Goal: Task Accomplishment & Management: Manage account settings

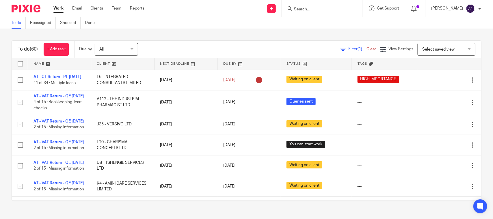
click at [200, 29] on div "To do (60) + Add task Due by All All Today Tomorrow This week Next week This mo…" at bounding box center [246, 120] width 493 height 183
click at [242, 34] on div "To do (60) + Add task Due by All All Today Tomorrow This week Next week This mo…" at bounding box center [246, 120] width 493 height 183
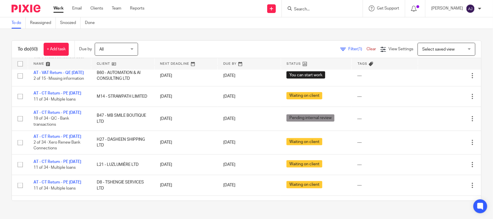
scroll to position [289, 0]
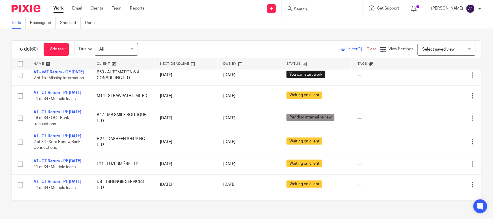
click at [56, 9] on link "AT - VAT Return - QE [DATE]" at bounding box center [59, 7] width 50 height 4
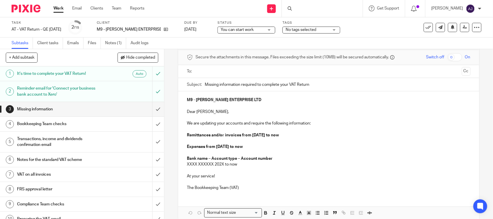
scroll to position [52, 0]
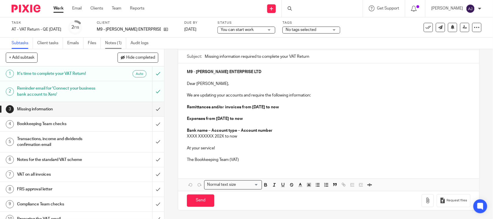
click at [108, 42] on link "Notes (1)" at bounding box center [115, 43] width 21 height 11
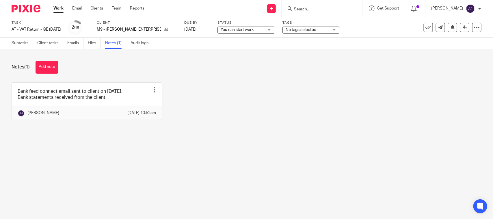
click at [8, 40] on div "Subtasks Client tasks Emails Files Notes (1) Audit logs" at bounding box center [81, 43] width 163 height 11
click at [16, 41] on link "Subtasks" at bounding box center [22, 43] width 21 height 11
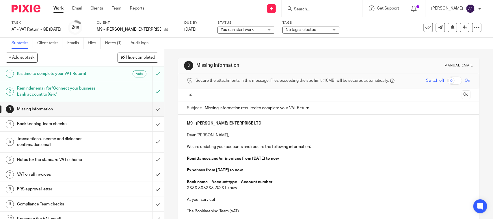
click at [240, 53] on div "3 Missing information Manual email Secure the attachments in this message. File…" at bounding box center [328, 159] width 301 height 221
click at [242, 51] on div "3 Missing information Manual email Secure the attachments in this message. File…" at bounding box center [328, 159] width 301 height 221
click at [161, 29] on link at bounding box center [164, 30] width 7 height 6
click at [365, 38] on div "Subtasks Client tasks Emails Files Notes (1) Audit logs" at bounding box center [246, 44] width 493 height 12
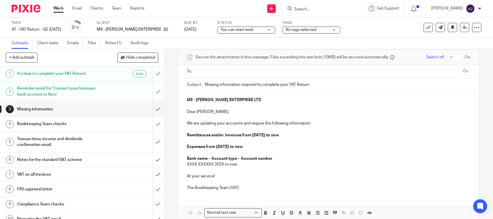
scroll to position [36, 0]
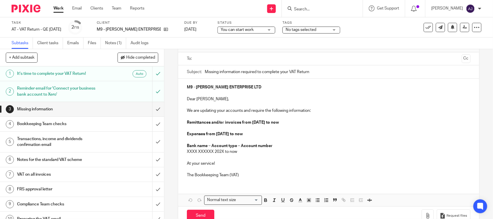
click at [232, 173] on p "The Bookkeeping Team (VAT)" at bounding box center [328, 175] width 283 height 6
click at [239, 172] on p at bounding box center [328, 169] width 283 height 6
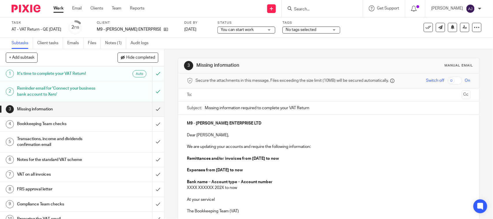
drag, startPoint x: 183, startPoint y: 167, endPoint x: 219, endPoint y: 199, distance: 48.1
click at [183, 168] on div "M9 - MALONE ENTERPRISE LTD Dear Fredreck, We are updating your accounts and req…" at bounding box center [328, 167] width 301 height 104
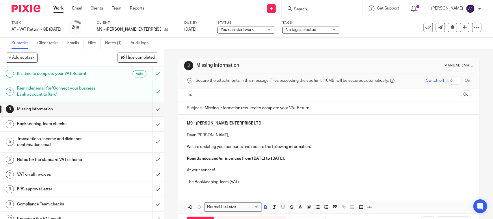
click at [244, 132] on p at bounding box center [328, 129] width 283 height 6
click at [218, 132] on p "Dear [PERSON_NAME]," at bounding box center [328, 135] width 283 height 6
click at [269, 122] on p "M9 - [PERSON_NAME] ENTERPRISE LTD" at bounding box center [328, 123] width 283 height 6
copy strong "[PERSON_NAME] ENTERPRISE LTD"
paste input "MALONE ENTERPRISE LTD"
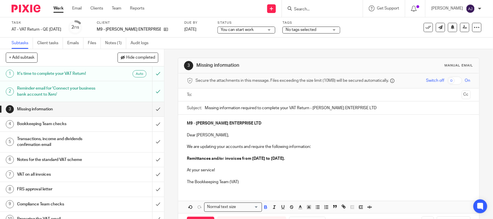
type input "Missing information required to complete your VAT Return - MALONE ENTERPRISE LTD"
click at [248, 94] on input "text" at bounding box center [329, 95] width 262 height 7
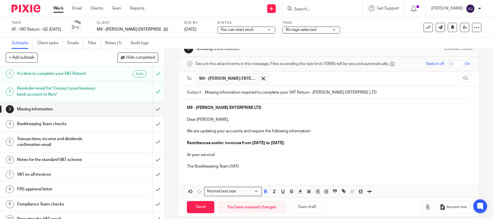
scroll to position [24, 0]
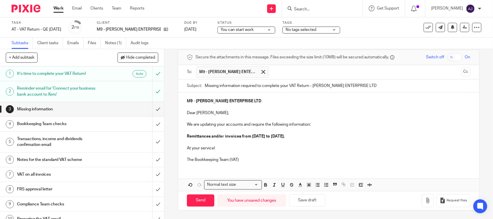
click at [339, 139] on p at bounding box center [328, 142] width 283 height 6
click at [340, 137] on p "Remittances and/or invoices from 01st June 2025 to 31st August 2025." at bounding box center [328, 136] width 283 height 6
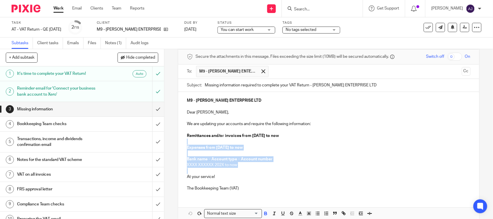
click at [315, 158] on p "Bank name – Account type – Account number" at bounding box center [328, 159] width 283 height 6
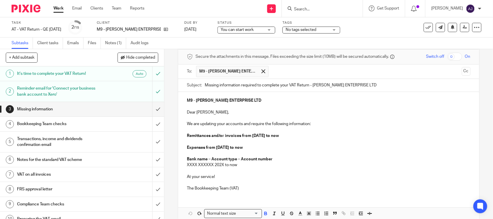
click at [270, 146] on p "Expenses from 01st June 2025 to now" at bounding box center [328, 148] width 283 height 6
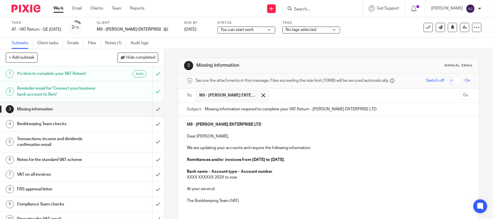
click at [206, 172] on strong "Bank name – Account type – Account number" at bounding box center [230, 172] width 86 height 4
click at [275, 183] on p at bounding box center [328, 183] width 283 height 6
click at [265, 171] on p "Zempler – Company Current Account –" at bounding box center [328, 172] width 283 height 6
click at [200, 171] on strong "Zempler – Company Current Account – 08260430" at bounding box center [233, 172] width 93 height 4
click at [244, 177] on p "01st May to 31st May 2025." at bounding box center [328, 177] width 283 height 6
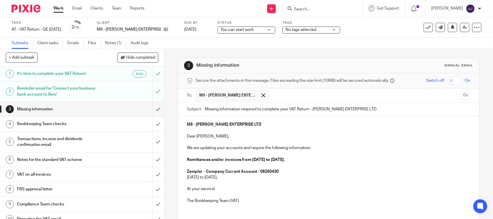
click at [249, 193] on p at bounding box center [328, 195] width 283 height 6
click at [250, 199] on p "The Bookkeeping Team (VAT)" at bounding box center [328, 201] width 283 height 6
click at [217, 138] on p "Dear Fredreck," at bounding box center [328, 136] width 283 height 6
click at [292, 194] on p at bounding box center [328, 195] width 283 height 6
click at [292, 203] on p "The Bookkeeping Team (VAT)" at bounding box center [328, 201] width 283 height 6
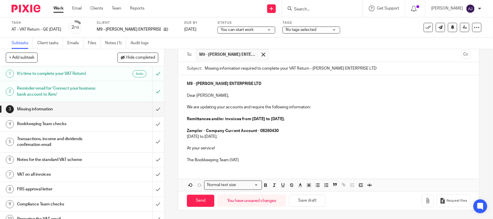
scroll to position [42, 0]
click at [198, 203] on input "Send" at bounding box center [200, 201] width 27 height 12
type input "Sent"
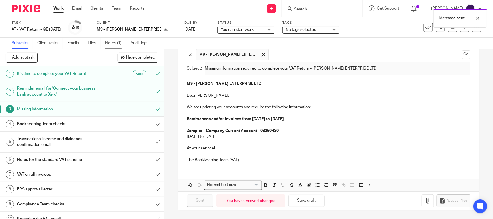
click at [116, 45] on link "Notes (1)" at bounding box center [115, 43] width 21 height 11
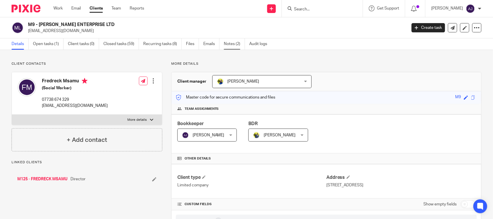
click at [232, 42] on link "Notes (2)" at bounding box center [234, 43] width 21 height 11
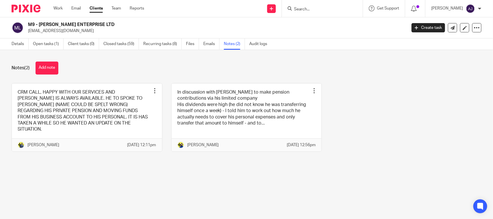
click at [103, 70] on div "Notes (2) Add note" at bounding box center [247, 68] width 470 height 13
click at [15, 47] on link "Details" at bounding box center [20, 43] width 17 height 11
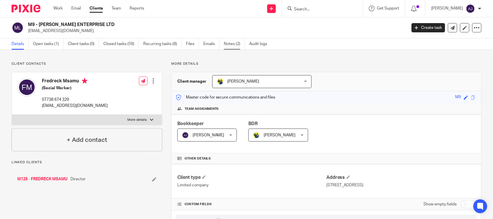
click at [232, 44] on link "Notes (2)" at bounding box center [234, 43] width 21 height 11
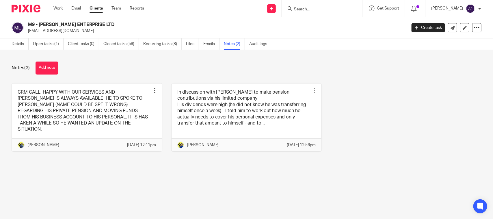
click at [340, 70] on div "Notes (2) Add note" at bounding box center [247, 68] width 470 height 13
click at [155, 70] on div "Notes (2) Add note" at bounding box center [247, 68] width 470 height 13
click at [50, 70] on button "Add note" at bounding box center [47, 68] width 23 height 13
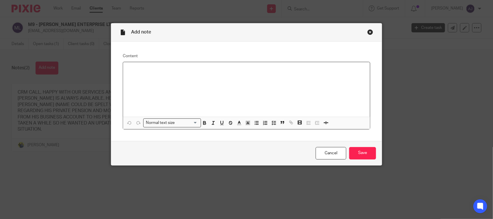
click at [134, 72] on p at bounding box center [247, 70] width 238 height 6
click at [287, 71] on p "There are some missing transactions in Bank for the month [DATE]. We will reque…" at bounding box center [247, 70] width 238 height 6
click at [327, 95] on div "There are some missing transactions in Bank for the month [DATE]. We will reque…" at bounding box center [246, 89] width 247 height 55
click at [287, 70] on p "There are some missing transactions in Bank for the month [DATE]. We will reque…" at bounding box center [247, 70] width 238 height 6
click at [362, 164] on div "Cancel Save" at bounding box center [246, 153] width 271 height 24
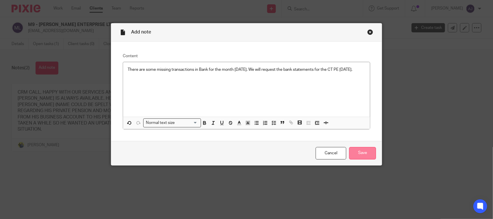
click at [363, 150] on input "Save" at bounding box center [362, 153] width 27 height 12
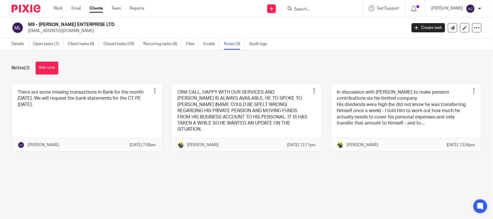
click at [190, 68] on div "Notes (3) Add note" at bounding box center [247, 68] width 470 height 13
click at [6, 39] on div "Details Open tasks (1) Client tasks (0) Closed tasks (59) Recurring tasks (8) F…" at bounding box center [141, 43] width 282 height 11
click at [12, 42] on link "Details" at bounding box center [20, 43] width 17 height 11
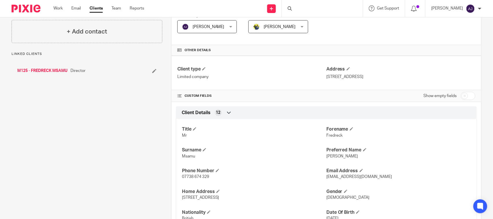
scroll to position [144, 0]
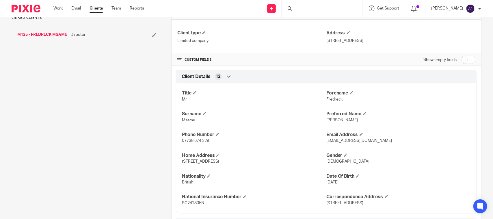
click at [334, 119] on span "[PERSON_NAME]" at bounding box center [342, 120] width 32 height 4
copy span "[PERSON_NAME]"
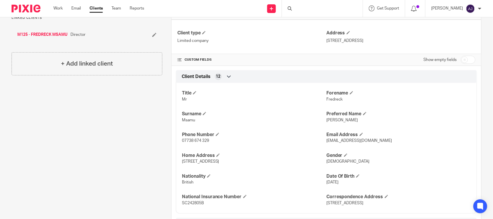
scroll to position [424, 0]
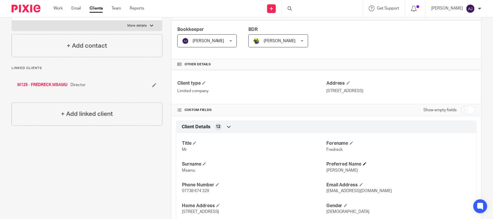
scroll to position [108, 0]
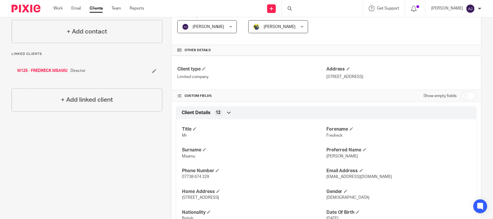
click at [331, 154] on p "Freddie" at bounding box center [398, 156] width 144 height 6
copy span "Freddie"
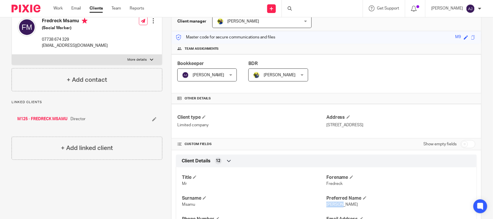
scroll to position [0, 0]
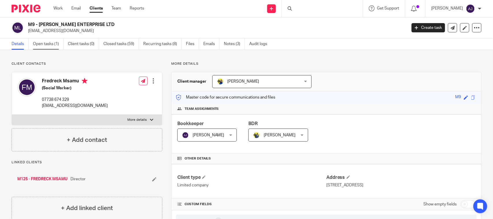
click at [54, 39] on link "Open tasks (1)" at bounding box center [48, 43] width 31 height 11
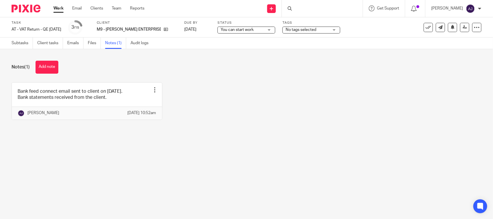
click at [51, 68] on button "Add note" at bounding box center [47, 67] width 23 height 13
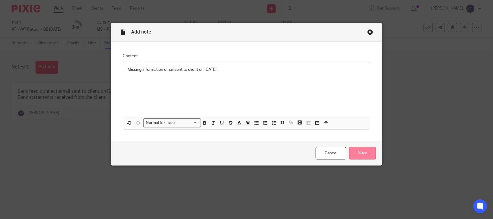
click at [358, 156] on input "Save" at bounding box center [362, 153] width 27 height 12
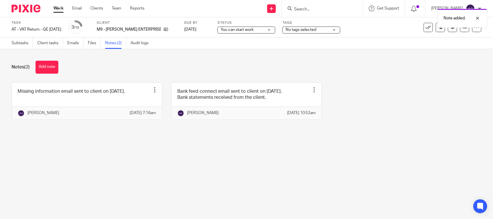
click at [234, 29] on span "You can start work" at bounding box center [237, 30] width 33 height 4
drag, startPoint x: 295, startPoint y: 61, endPoint x: 294, endPoint y: 54, distance: 7.0
click at [295, 59] on div "Notes (2) Add note Missing information email sent to client on [DATE]. Edit not…" at bounding box center [246, 94] width 493 height 91
click at [225, 32] on span "You can start work" at bounding box center [242, 30] width 43 height 6
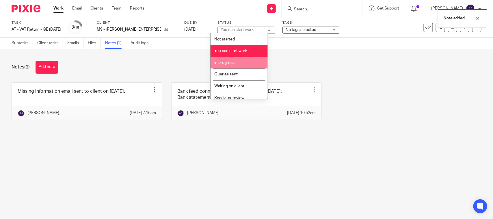
click at [247, 66] on li "In progress" at bounding box center [239, 63] width 57 height 12
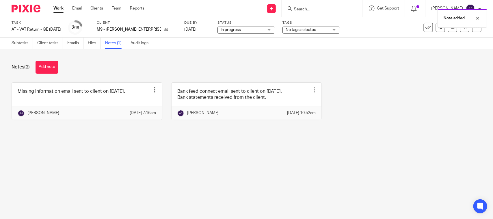
click at [298, 60] on div "Notes (2) Add note Missing information email sent to client on [DATE]. Edit not…" at bounding box center [246, 94] width 493 height 91
click at [14, 43] on link "Subtasks" at bounding box center [22, 43] width 21 height 11
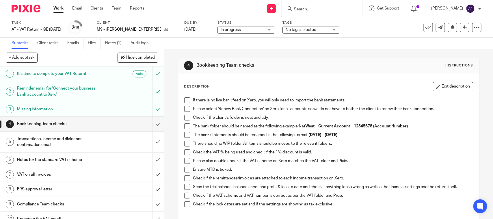
click at [187, 103] on span at bounding box center [187, 100] width 6 height 6
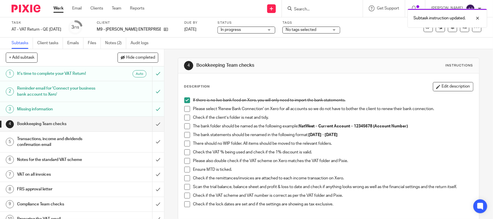
click at [185, 109] on span at bounding box center [187, 109] width 6 height 6
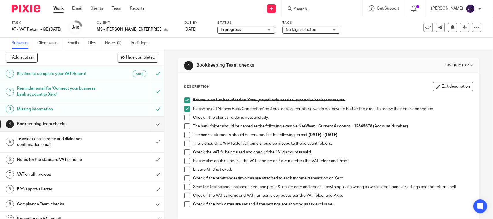
click at [186, 117] on span at bounding box center [187, 118] width 6 height 6
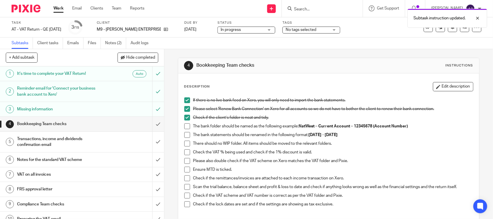
click at [185, 129] on li "The bank folder should be named as the following example: NatWest – Current Acc…" at bounding box center [328, 127] width 289 height 9
click at [184, 123] on span at bounding box center [187, 126] width 6 height 6
click at [184, 136] on span at bounding box center [187, 135] width 6 height 6
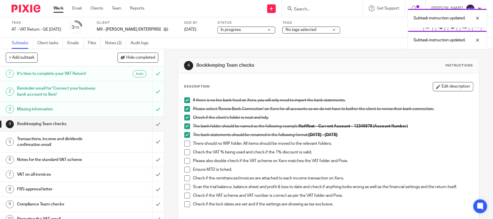
click at [184, 145] on span at bounding box center [187, 144] width 6 height 6
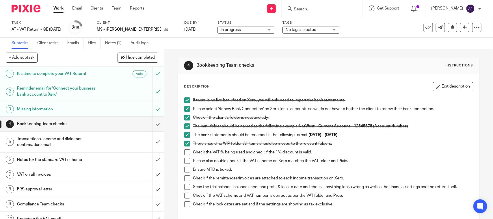
click at [184, 153] on span at bounding box center [187, 152] width 6 height 6
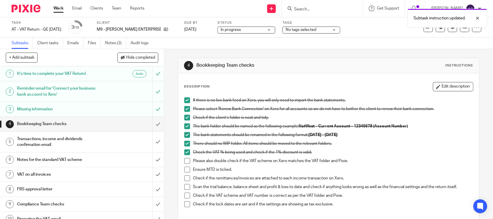
click at [184, 159] on span at bounding box center [187, 161] width 6 height 6
click at [185, 171] on span at bounding box center [187, 170] width 6 height 6
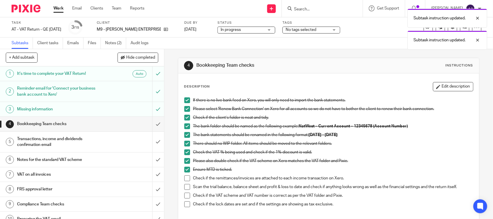
click at [186, 178] on span at bounding box center [187, 178] width 6 height 6
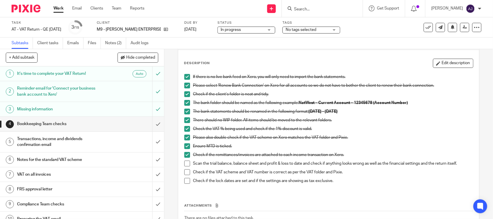
scroll to position [36, 0]
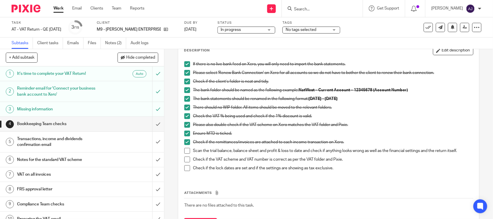
click at [185, 153] on span at bounding box center [187, 151] width 6 height 6
click at [185, 161] on span at bounding box center [187, 160] width 6 height 6
click at [185, 166] on span at bounding box center [187, 168] width 6 height 6
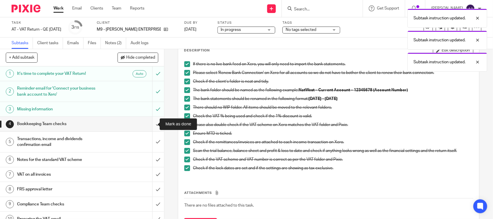
click at [152, 125] on input "submit" at bounding box center [82, 124] width 164 height 14
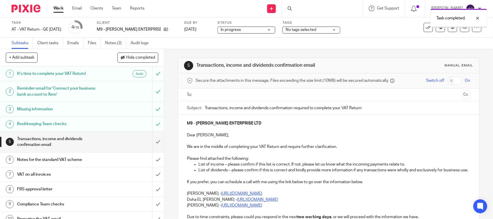
click at [187, 163] on ul "List of income – please confirm if this list is correct. If not, please let us …" at bounding box center [328, 164] width 283 height 6
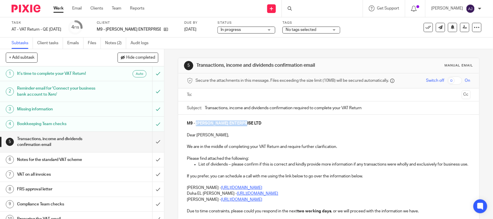
copy strong "[PERSON_NAME] ENTERPRISE LTD"
paste input "[PERSON_NAME] ENTERPRISE LTD"
type input "Transactions, income and dividends confirmation required to complete your VAT R…"
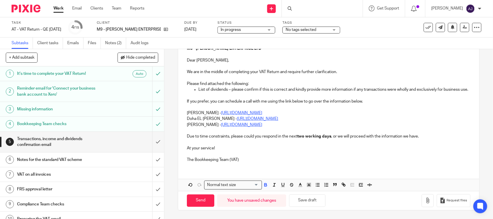
scroll to position [81, 0]
click at [181, 112] on div "M9 - [PERSON_NAME] ENTERPRISE LTD Dear [PERSON_NAME], We are in the middle of c…" at bounding box center [328, 103] width 301 height 127
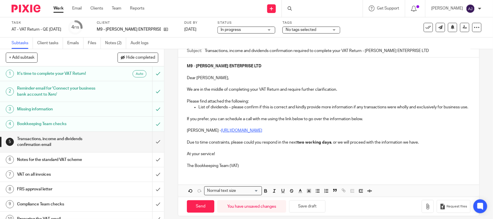
scroll to position [70, 0]
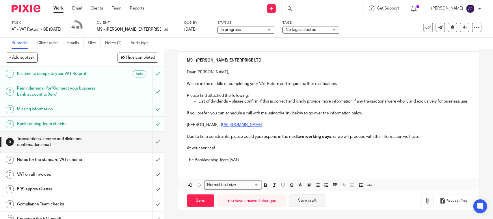
click at [307, 203] on button "Save draft" at bounding box center [307, 200] width 36 height 12
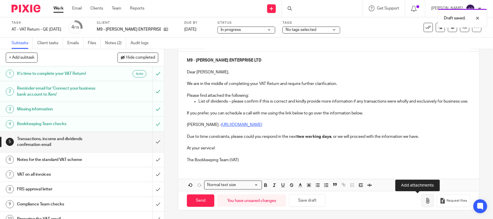
click at [425, 199] on icon "button" at bounding box center [428, 201] width 6 height 6
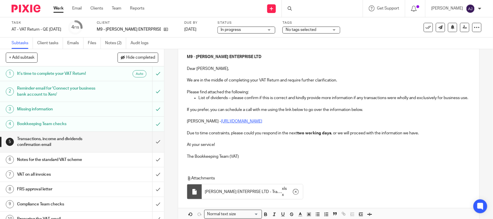
scroll to position [30, 0]
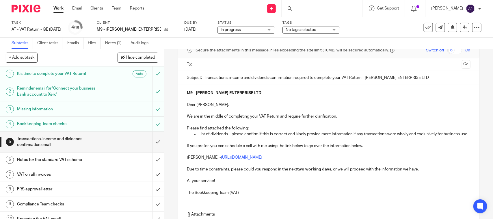
click at [249, 68] on ul at bounding box center [328, 65] width 265 height 10
click at [251, 64] on input "text" at bounding box center [329, 64] width 262 height 7
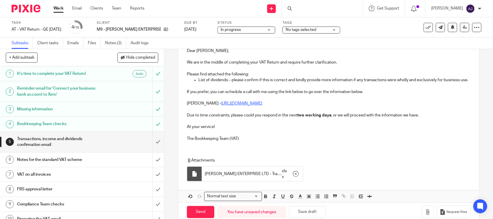
scroll to position [104, 0]
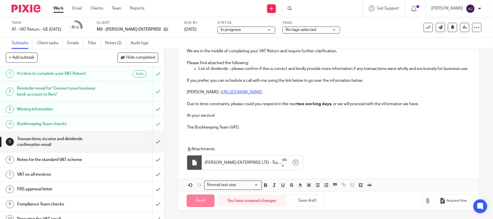
click at [199, 205] on input "Send" at bounding box center [200, 201] width 27 height 12
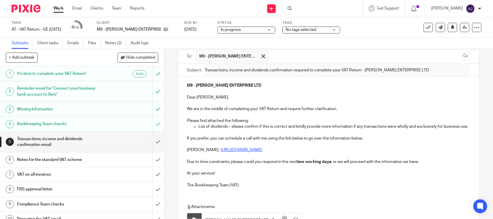
scroll to position [0, 0]
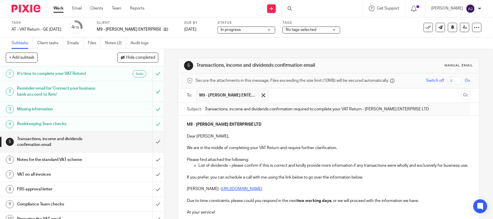
type input "Sent"
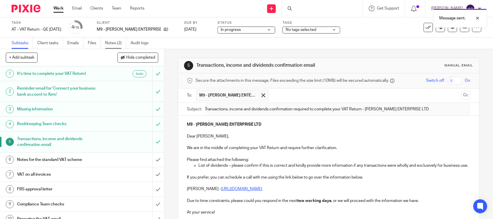
click at [107, 41] on link "Notes (2)" at bounding box center [115, 43] width 21 height 11
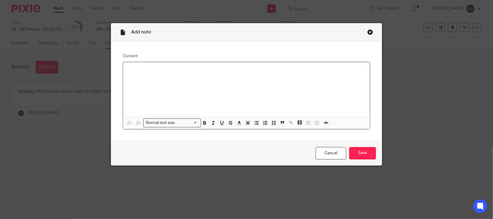
click at [159, 71] on p at bounding box center [247, 70] width 238 height 6
click at [360, 149] on input "Save" at bounding box center [362, 153] width 27 height 12
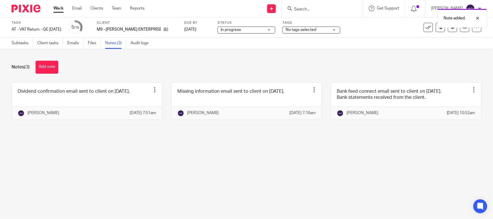
click at [149, 157] on main "Task AT - VAT Return - QE [DATE] Save AT - VAT Return - QE [DATE] 5 /15 Client …" at bounding box center [246, 109] width 493 height 219
click at [252, 27] on div "Note added." at bounding box center [367, 17] width 241 height 22
click at [247, 30] on span "In progress" at bounding box center [242, 30] width 43 height 6
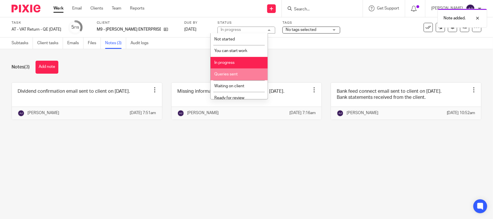
click at [238, 76] on li "Queries sent" at bounding box center [239, 74] width 57 height 12
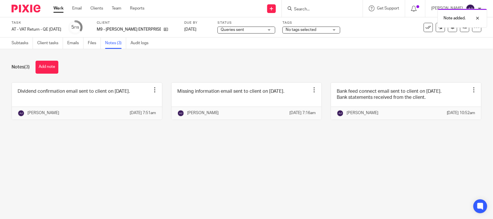
drag, startPoint x: 248, startPoint y: 64, endPoint x: 245, endPoint y: 51, distance: 12.8
click at [248, 64] on div "Notes (3) Add note" at bounding box center [247, 67] width 470 height 13
click at [60, 11] on link "Work" at bounding box center [58, 8] width 10 height 6
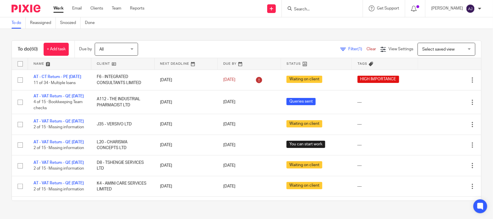
click at [276, 29] on div "To do (60) + Add task Due by All All Today Tomorrow This week Next week This mo…" at bounding box center [246, 120] width 493 height 183
click at [221, 35] on div "To do (60) + Add task Due by All All Today Tomorrow This week Next week This mo…" at bounding box center [246, 120] width 493 height 183
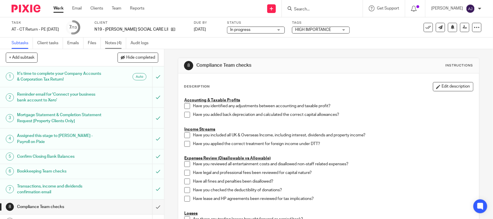
click at [113, 42] on link "Notes (4)" at bounding box center [115, 43] width 21 height 11
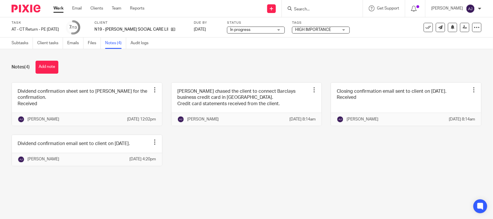
click at [220, 170] on div "Dividend confirmation sheet sent to [PERSON_NAME] for the confirmation. Receive…" at bounding box center [242, 128] width 479 height 92
click at [218, 157] on div "Dividend confirmation sheet sent to [PERSON_NAME] for the confirmation. Receive…" at bounding box center [242, 128] width 479 height 92
drag, startPoint x: 275, startPoint y: 173, endPoint x: 275, endPoint y: 168, distance: 4.3
click at [275, 173] on div "Dividend confirmation sheet sent to Bobo for the confirmation. Received Edit no…" at bounding box center [242, 128] width 479 height 92
click at [328, 55] on div "Notes (4) Add note Dividend confirmation sheet sent to Bobo for the confirmatio…" at bounding box center [246, 117] width 493 height 137
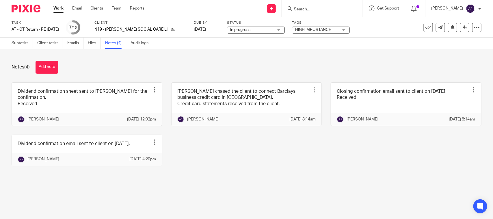
click at [307, 168] on div "Dividend confirmation sheet sent to Bobo for the confirmation. Received Edit no…" at bounding box center [242, 128] width 479 height 92
click at [224, 152] on div "Dividend confirmation sheet sent to Bobo for the confirmation. Received Edit no…" at bounding box center [242, 128] width 479 height 92
click at [204, 56] on div "Notes (4) Add note Dividend confirmation sheet sent to Bobo for the confirmatio…" at bounding box center [246, 117] width 493 height 137
click at [278, 175] on div "Dividend confirmation sheet sent to Bobo for the confirmation. Received Edit no…" at bounding box center [242, 128] width 479 height 92
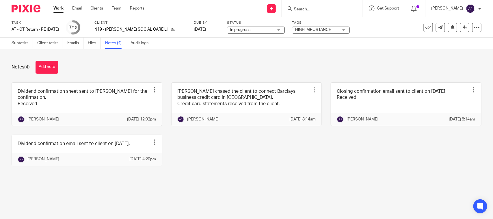
click at [269, 163] on div "Dividend confirmation sheet sent to Bobo for the confirmation. Received Edit no…" at bounding box center [242, 128] width 479 height 92
click at [240, 144] on div "Dividend confirmation sheet sent to Bobo for the confirmation. Received Edit no…" at bounding box center [242, 128] width 479 height 92
click at [326, 63] on div "Notes (4) Add note" at bounding box center [247, 67] width 470 height 13
click at [235, 161] on div "Dividend confirmation sheet sent to Bobo for the confirmation. Received Edit no…" at bounding box center [242, 128] width 479 height 92
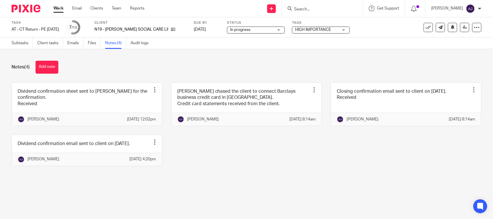
click at [291, 139] on div "Dividend confirmation sheet sent to Bobo for the confirmation. Received Edit no…" at bounding box center [242, 128] width 479 height 92
click at [203, 186] on div "Notes (4) Add note Dividend confirmation sheet sent to Bobo for the confirmatio…" at bounding box center [246, 117] width 493 height 137
click at [214, 168] on div "Dividend confirmation sheet sent to Bobo for the confirmation. Received Edit no…" at bounding box center [242, 128] width 479 height 92
click at [215, 60] on div "Notes (4) Add note Dividend confirmation sheet sent to Bobo for the confirmatio…" at bounding box center [246, 117] width 493 height 137
click at [182, 168] on div "Dividend confirmation sheet sent to Bobo for the confirmation. Received Edit no…" at bounding box center [242, 128] width 479 height 92
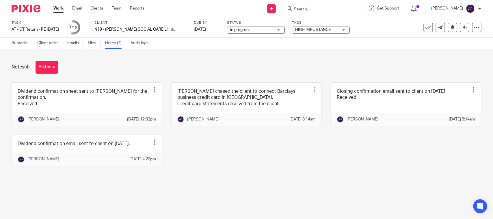
click at [120, 71] on div "Notes (4) Add note" at bounding box center [247, 67] width 470 height 13
click at [25, 42] on link "Subtasks" at bounding box center [22, 43] width 21 height 11
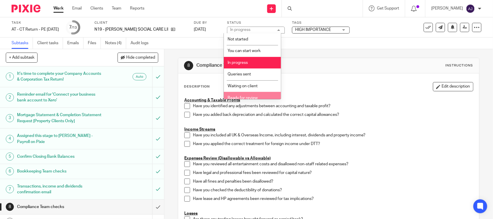
click at [247, 97] on span "Ready for review" at bounding box center [243, 98] width 30 height 4
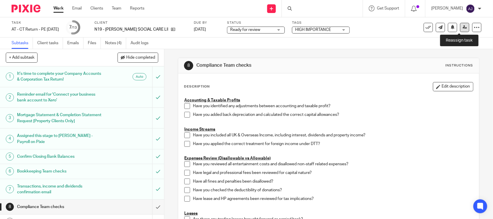
click at [463, 27] on icon at bounding box center [465, 27] width 4 height 4
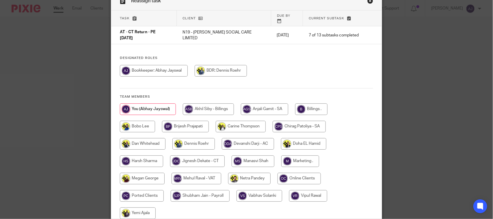
scroll to position [80, 0]
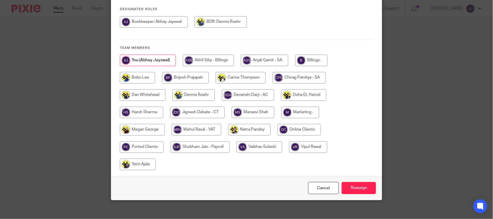
click at [214, 109] on input "radio" at bounding box center [197, 113] width 55 height 12
radio input "true"
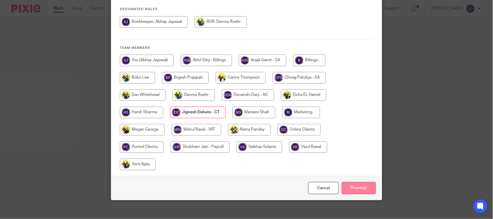
click at [355, 183] on input "Reassign" at bounding box center [359, 188] width 34 height 12
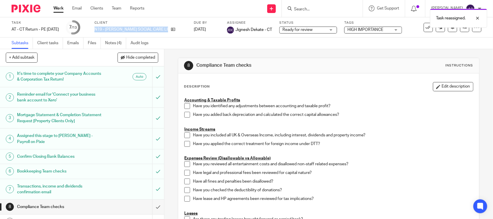
drag, startPoint x: 103, startPoint y: 30, endPoint x: 180, endPoint y: 29, distance: 76.6
click at [180, 31] on div "Task AT - CT Return - PE 30-06-2025 Save AT - CT Return - PE 30-06-2025 7 /13 C…" at bounding box center [208, 28] width 392 height 14
copy div "N19 - [PERSON_NAME] SOCIAL CARE LIMITED"
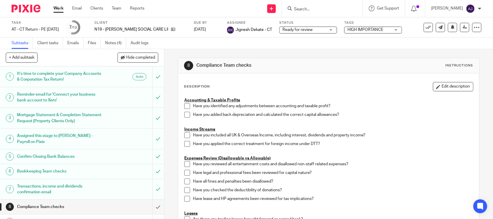
click at [54, 8] on link "Work" at bounding box center [58, 8] width 10 height 6
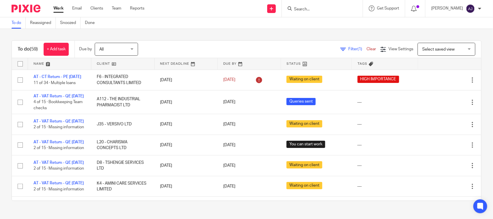
click at [232, 49] on div "Filter (1) Clear View Settings View Settings (1) Filters Clear Save Manage save…" at bounding box center [314, 49] width 333 height 13
click at [224, 31] on div "To do (59) + Add task Due by All All [DATE] [DATE] This week Next week This mon…" at bounding box center [246, 120] width 493 height 183
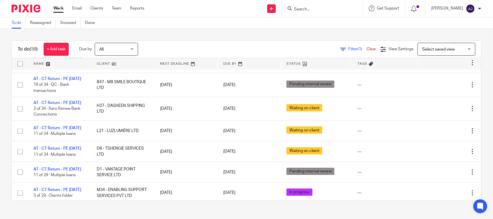
scroll to position [325, 0]
click at [55, 21] on link "AT - VAT Return - QE [DATE]" at bounding box center [59, 19] width 50 height 4
click at [64, 21] on link "AT - VAT Return - QE [DATE]" at bounding box center [59, 19] width 50 height 4
click at [311, 8] on input "Search" at bounding box center [320, 9] width 52 height 5
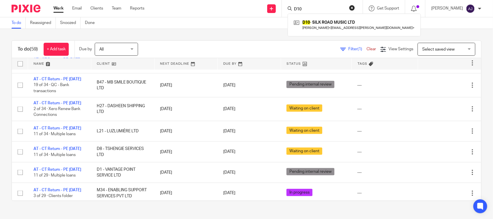
type input "D10"
click at [319, 23] on link at bounding box center [354, 24] width 124 height 13
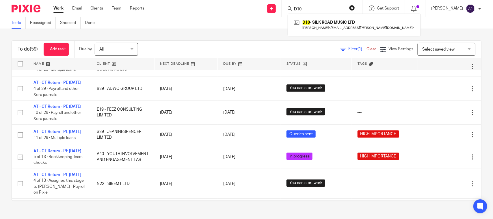
scroll to position [645, 0]
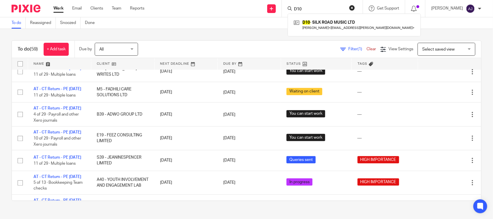
click at [192, 22] on div "To do Reassigned Snoozed Done" at bounding box center [246, 23] width 493 height 12
type input "D10"
click at [228, 22] on div "To do Reassigned Snoozed Done" at bounding box center [246, 23] width 493 height 12
click at [176, 19] on div "To do Reassigned Snoozed Done" at bounding box center [246, 23] width 493 height 12
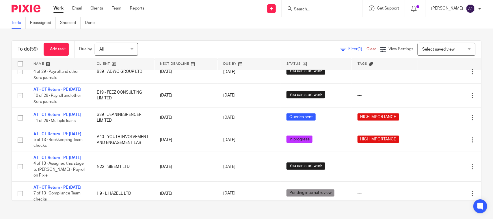
scroll to position [681, 0]
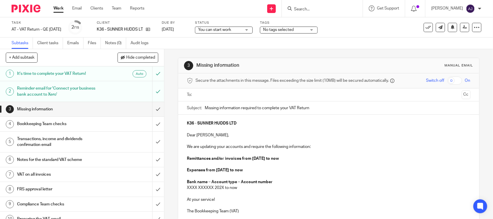
click at [399, 36] on div "Task AT - VAT Return - QE 31-08-2025 Save AT - VAT Return - QE 31-08-2025 2 /15…" at bounding box center [246, 27] width 493 height 20
click at [363, 40] on div "Subtasks Client tasks Emails Files Notes (0) Audit logs" at bounding box center [246, 44] width 493 height 12
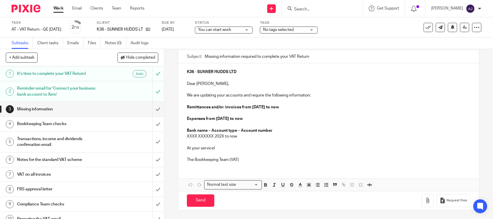
scroll to position [52, 0]
click at [248, 159] on p "The Bookkeeping Team (VAT)" at bounding box center [328, 160] width 283 height 6
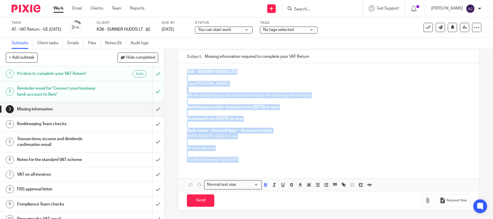
drag, startPoint x: 184, startPoint y: 72, endPoint x: 246, endPoint y: 159, distance: 107.2
click at [246, 159] on div "K36 - SUNNER HUDDS LTD Dear Ramanjit, We are updating your accounts and require…" at bounding box center [328, 115] width 301 height 104
click at [246, 159] on p "The Bookkeeping Team (VAT)" at bounding box center [328, 160] width 283 height 6
drag, startPoint x: 246, startPoint y: 159, endPoint x: 183, endPoint y: 71, distance: 108.5
click at [183, 71] on div "K36 - SUNNER HUDDS LTD Dear Ramanjit, We are updating your accounts and require…" at bounding box center [328, 115] width 301 height 104
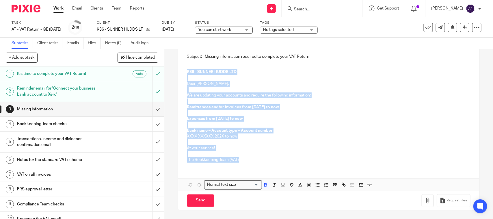
click at [257, 142] on p at bounding box center [328, 142] width 283 height 6
click at [338, 36] on div "Task AT - VAT Return - QE 31-08-2025 Save AT - VAT Return - QE 31-08-2025 2 /15…" at bounding box center [246, 27] width 493 height 20
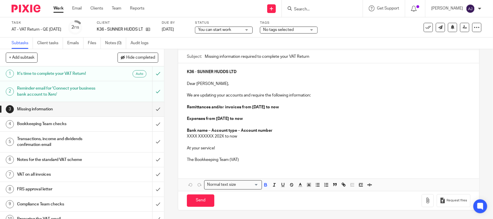
click at [368, 35] on div "Task AT - VAT Return - QE 31-08-2025 Save AT - VAT Return - QE 31-08-2025 2 /15…" at bounding box center [246, 27] width 493 height 20
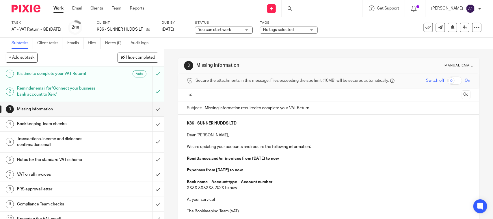
drag, startPoint x: 257, startPoint y: 129, endPoint x: 257, endPoint y: 125, distance: 4.0
click at [257, 125] on div "K36 - SUNNER HUDDS LTD Dear [PERSON_NAME], We are updating your accounts and re…" at bounding box center [328, 167] width 301 height 104
click at [257, 124] on p "K36 - SUNNER HUDDS LTD" at bounding box center [328, 123] width 283 height 6
copy strong "SUNNER HUDDS LTD"
paste input "SUNNER HUDDS LTD"
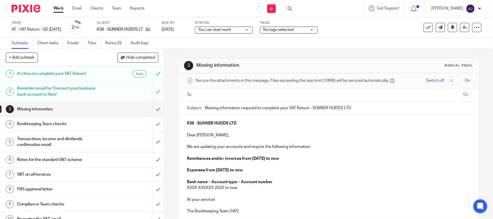
type input "Missing information required to complete your VAT Return - SUNNER HUDDS LTD"
click at [233, 135] on p "Dear Ramanjit," at bounding box center [328, 135] width 283 height 6
click at [150, 29] on link at bounding box center [146, 30] width 7 height 6
click at [219, 136] on p "Dear Ramanjit," at bounding box center [328, 135] width 283 height 6
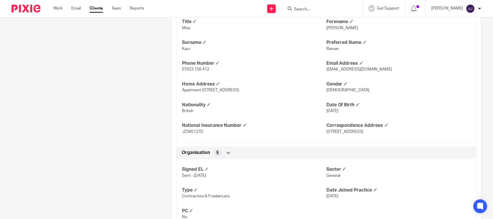
scroll to position [217, 0]
click at [327, 50] on span "Raman" at bounding box center [332, 48] width 12 height 4
copy span "Raman"
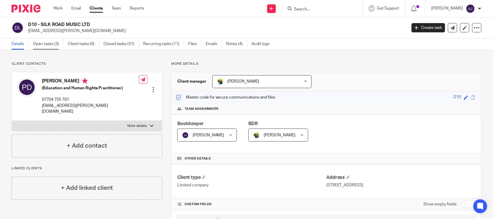
click at [43, 45] on link "Open tasks (3)" at bounding box center [48, 43] width 31 height 11
